Goal: Check status: Check status

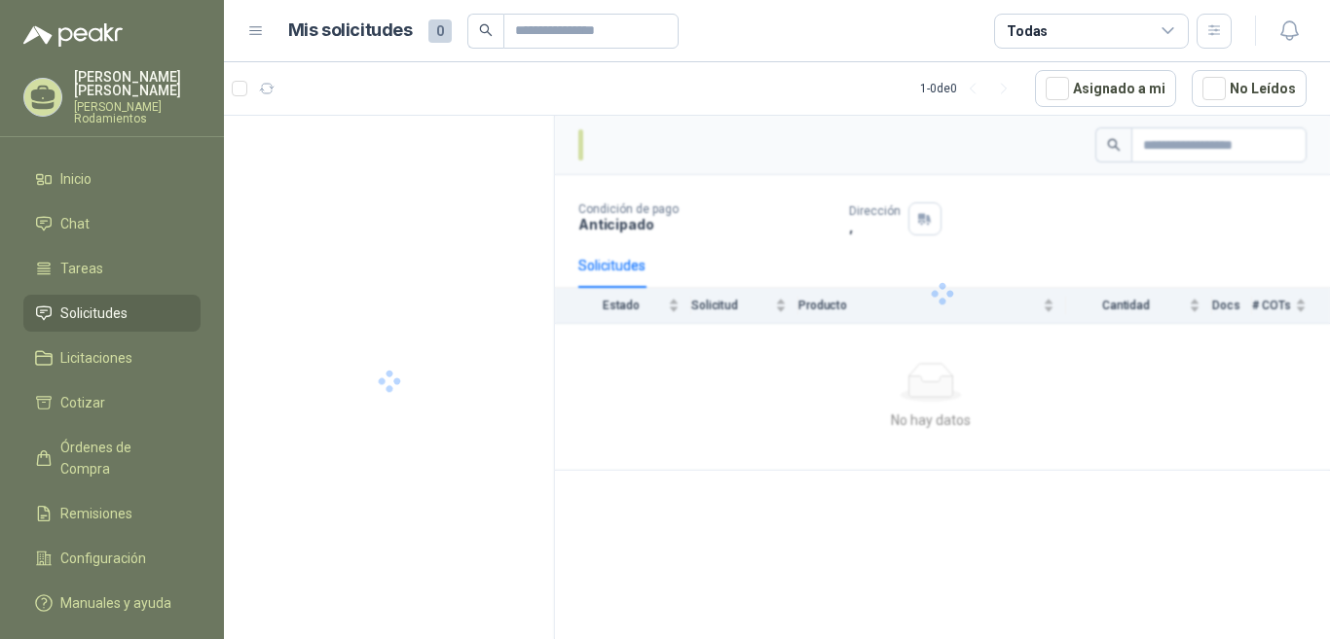
click at [114, 437] on span "Órdenes de Compra" at bounding box center [121, 458] width 122 height 43
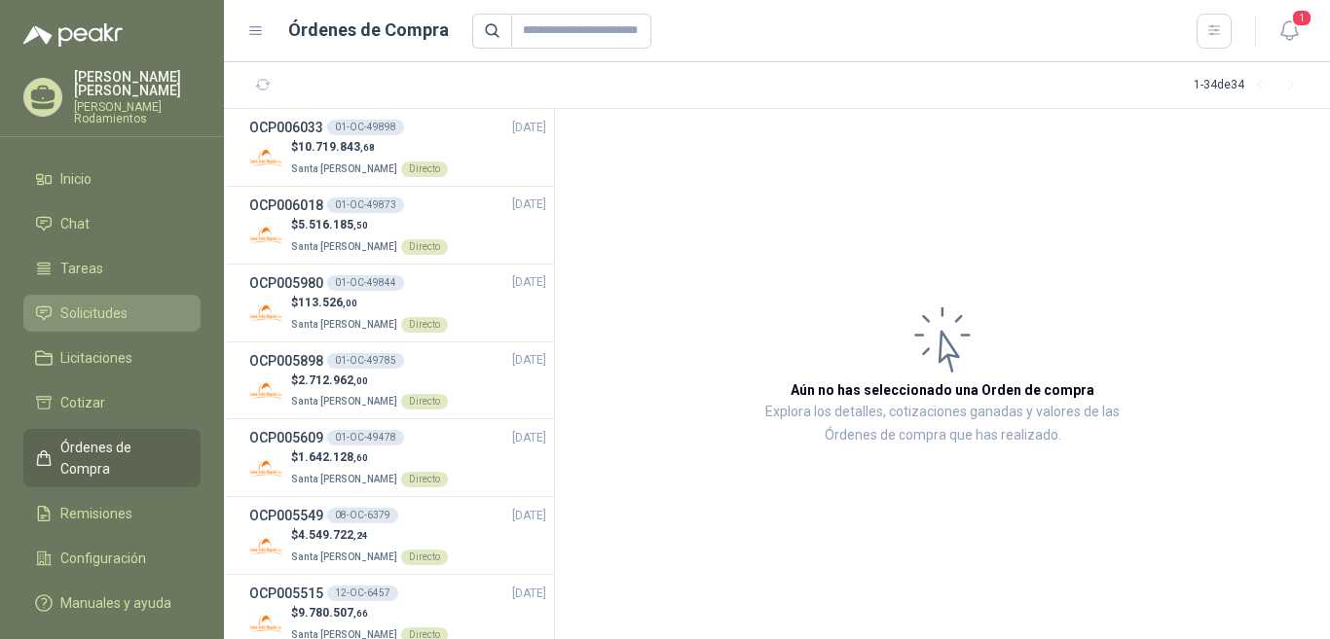
click at [124, 303] on span "Solicitudes" at bounding box center [93, 313] width 67 height 21
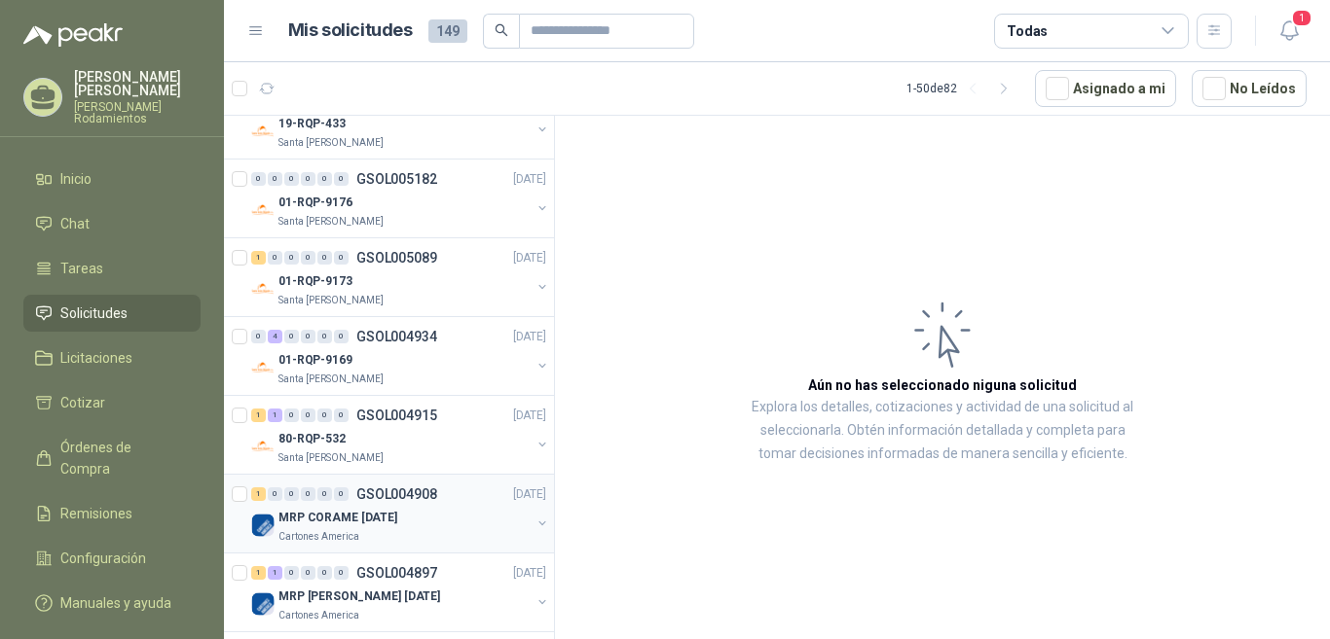
scroll to position [584, 0]
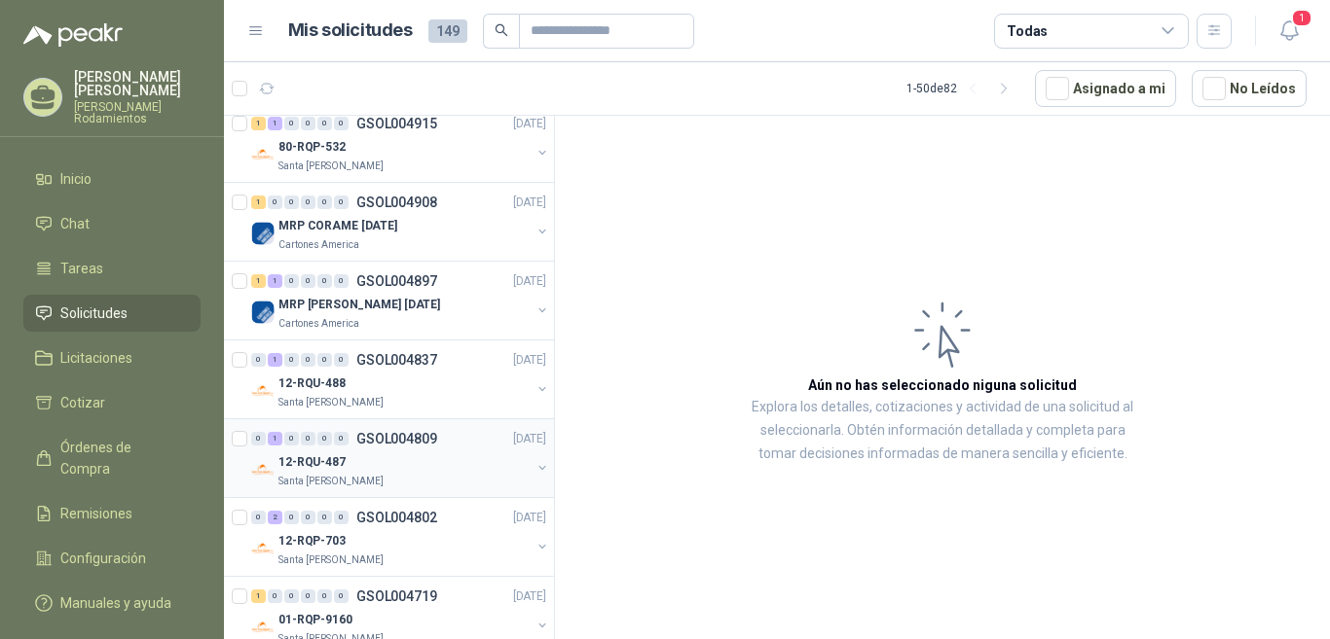
click at [411, 440] on p "GSOL004809" at bounding box center [396, 439] width 81 height 14
